Goal: Task Accomplishment & Management: Manage account settings

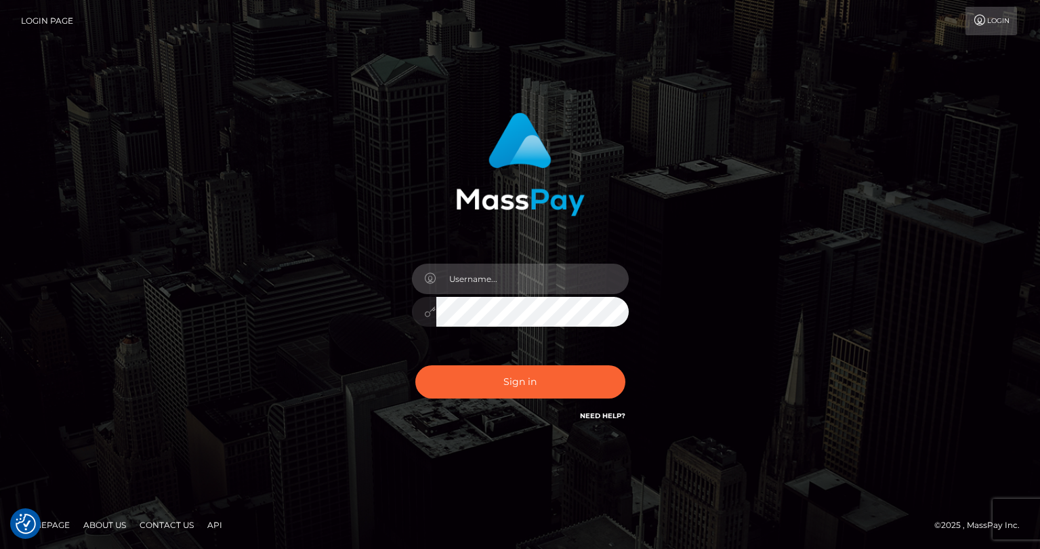
click at [528, 283] on input "text" at bounding box center [532, 278] width 192 height 30
type input "tatyanafansly1"
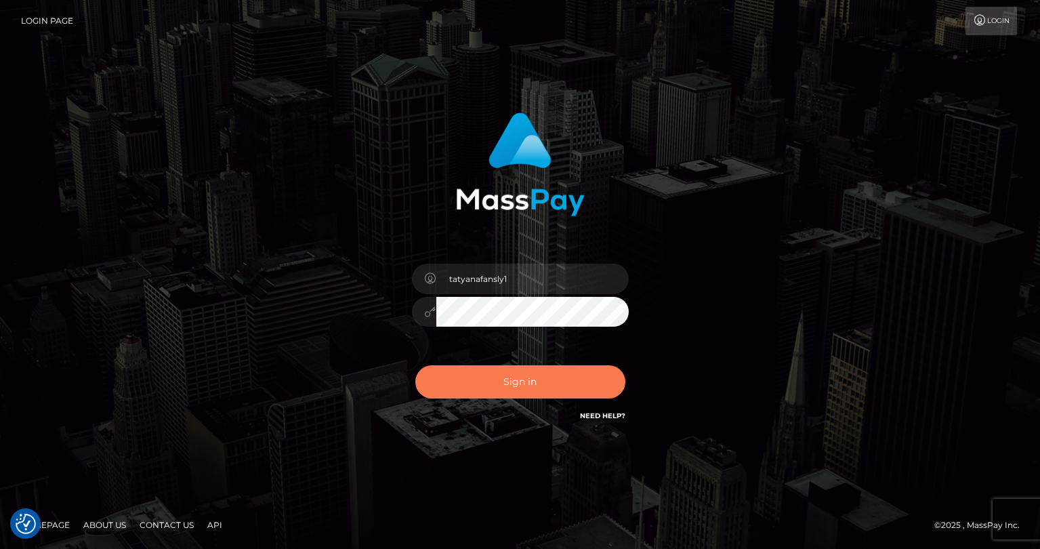
click at [518, 391] on button "Sign in" at bounding box center [520, 381] width 210 height 33
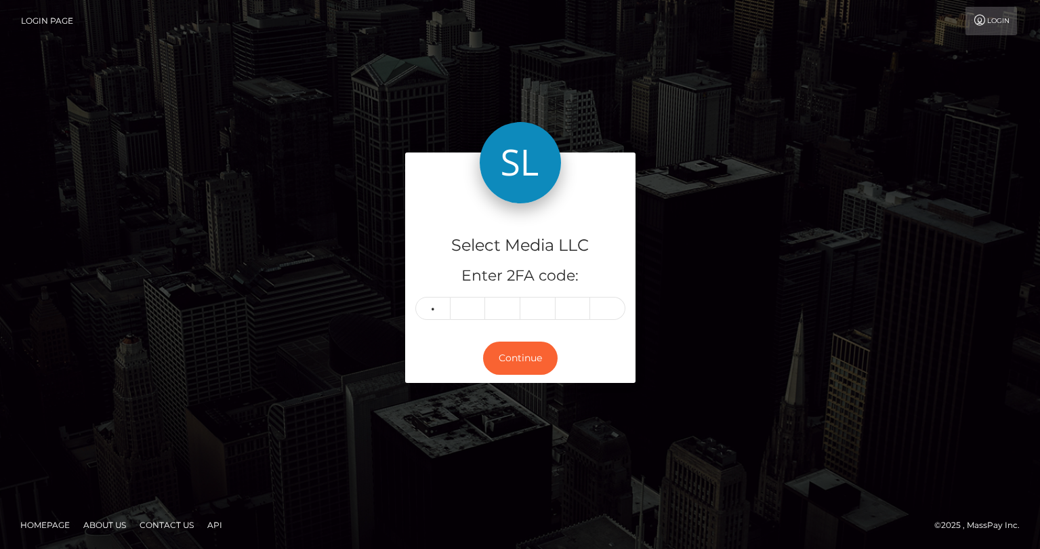
type input "6"
type input "2"
type input "9"
type input "8"
type input "3"
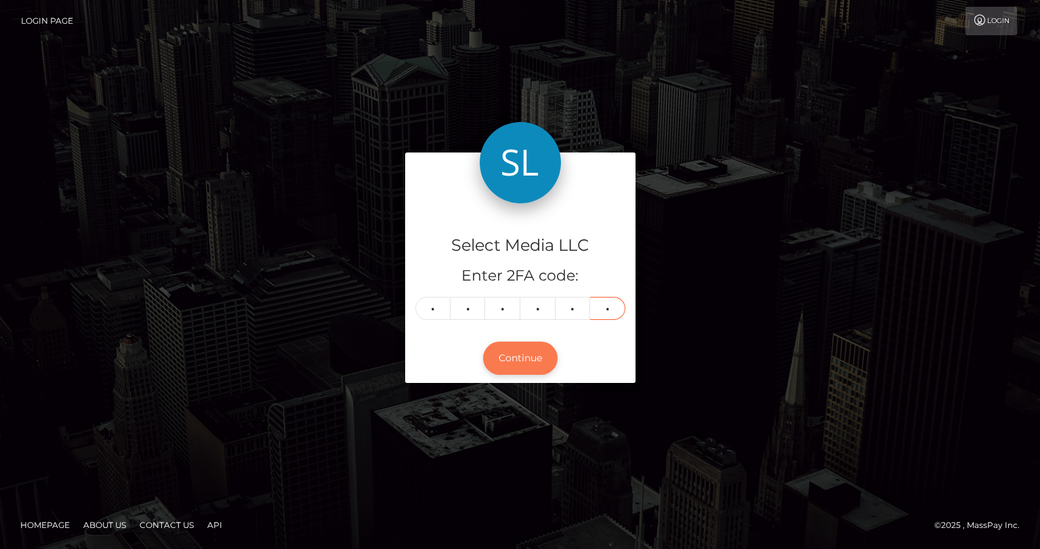
type input "7"
click at [530, 357] on button "Continue" at bounding box center [520, 357] width 74 height 33
